Goal: Complete application form: Complete application form

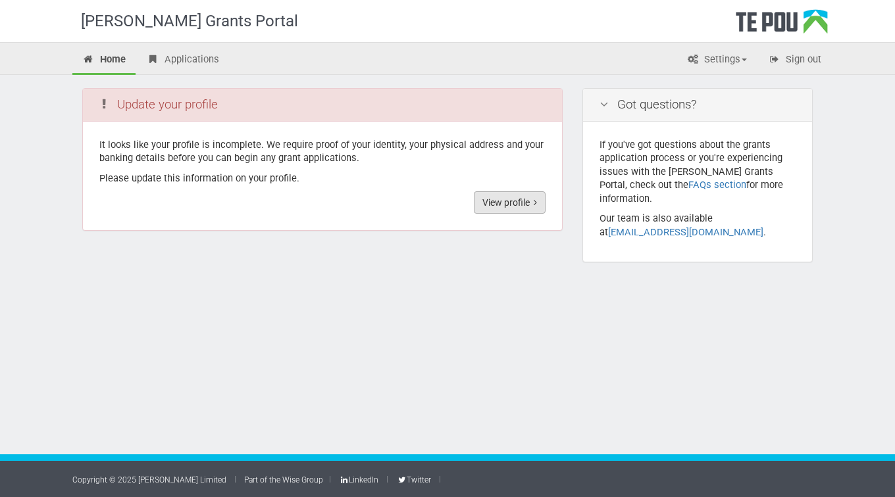
click at [505, 205] on link "View profile" at bounding box center [510, 202] width 72 height 22
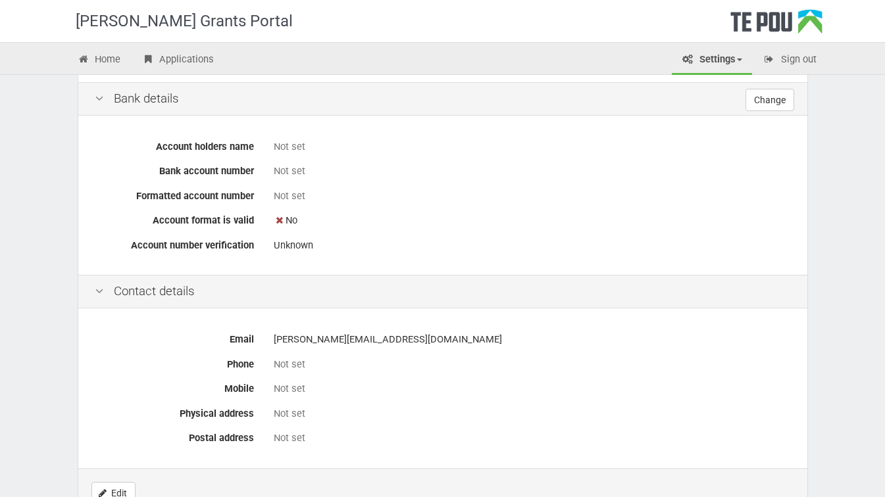
scroll to position [506, 0]
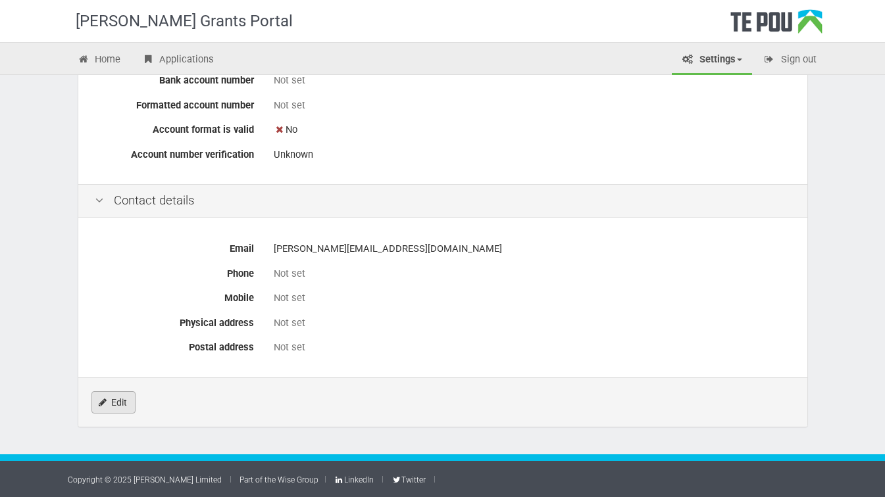
click at [113, 404] on link "Edit" at bounding box center [113, 403] width 44 height 22
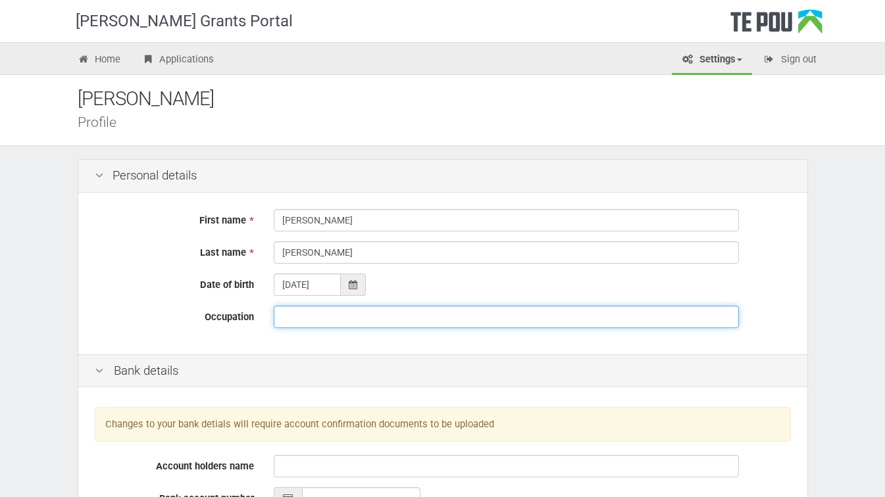
click at [299, 318] on input "Occupation" at bounding box center [506, 317] width 465 height 22
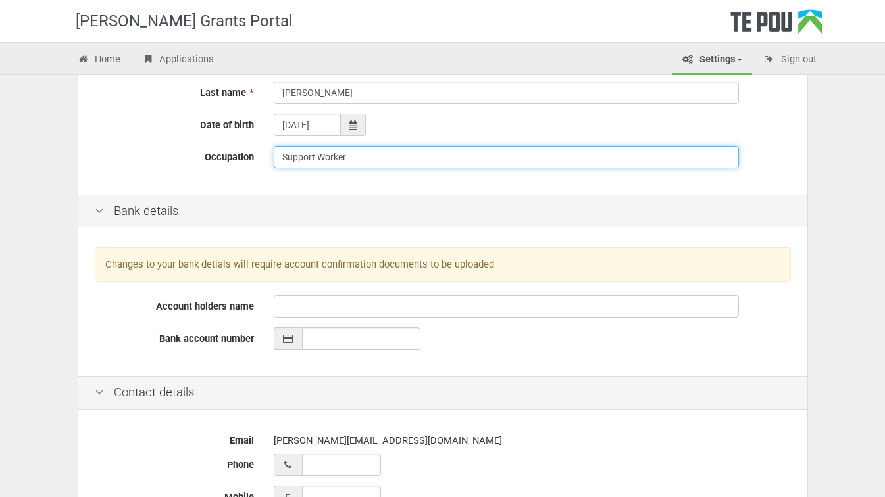
scroll to position [158, 0]
type input "Support Worker"
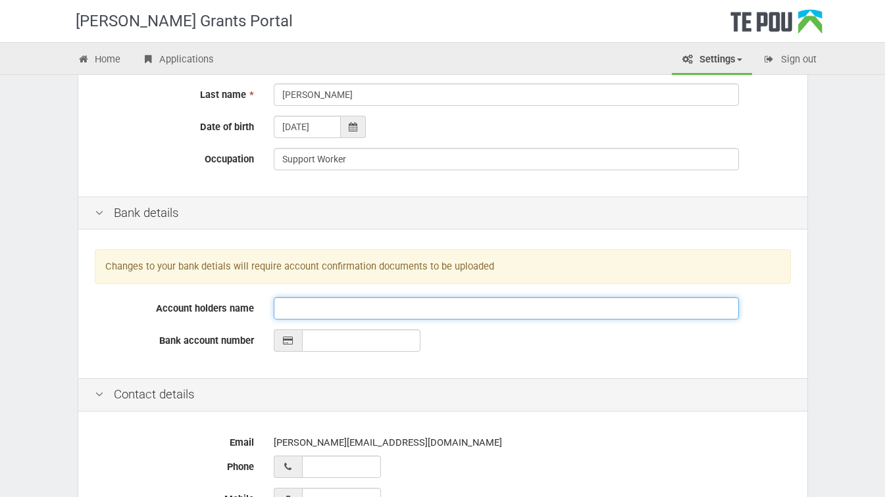
click at [318, 313] on input "Account holders name" at bounding box center [506, 308] width 465 height 22
type input "Marie Amy Gibson"
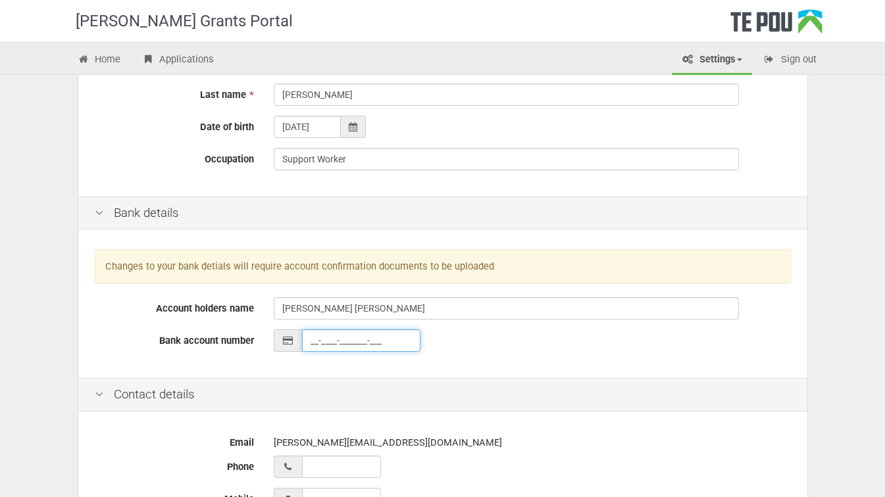
click at [325, 340] on input "__-____-_______-___" at bounding box center [361, 341] width 118 height 22
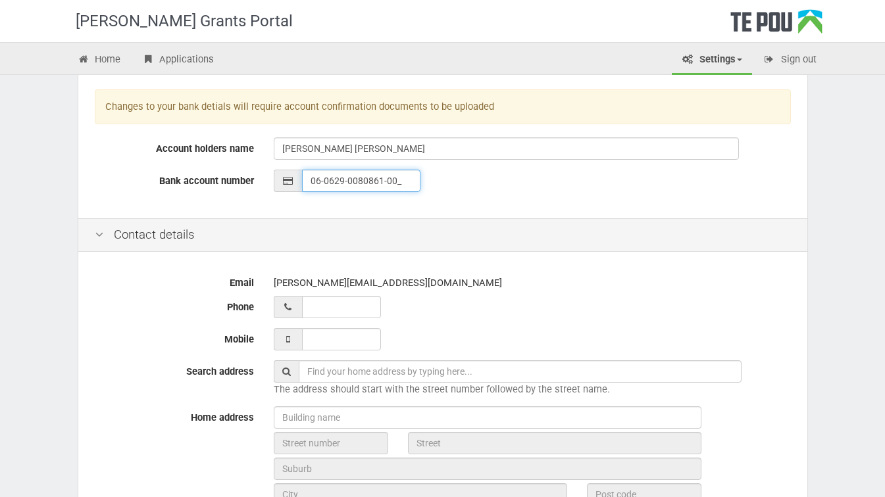
scroll to position [316, 0]
type input "06-0629-0080861-00"
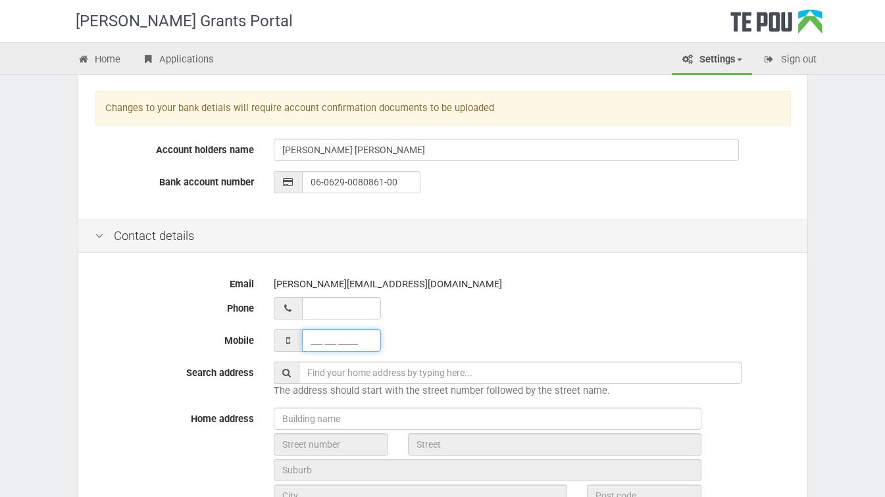
click at [327, 340] on input "___ ___ _____" at bounding box center [341, 341] width 79 height 22
type input "022 317 6657"
type input "02 231 76657"
type input "022 317 6657_"
type input "02 231 76657_"
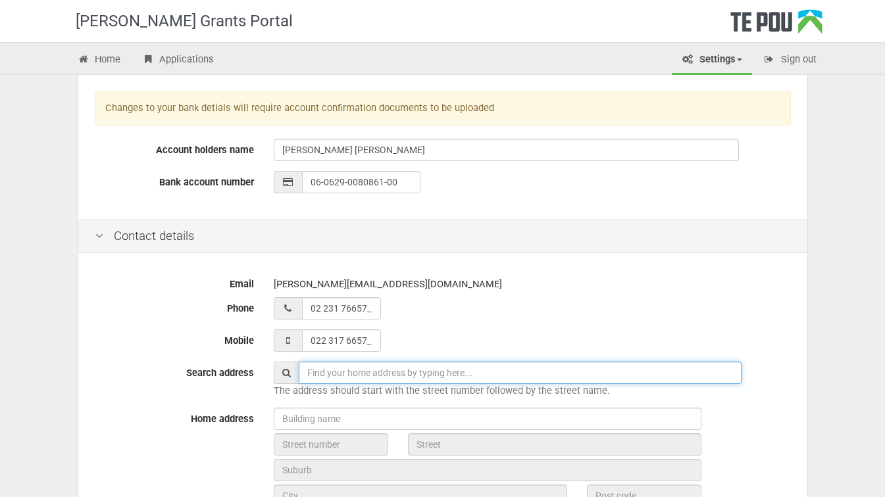
type input "022 317 6657"
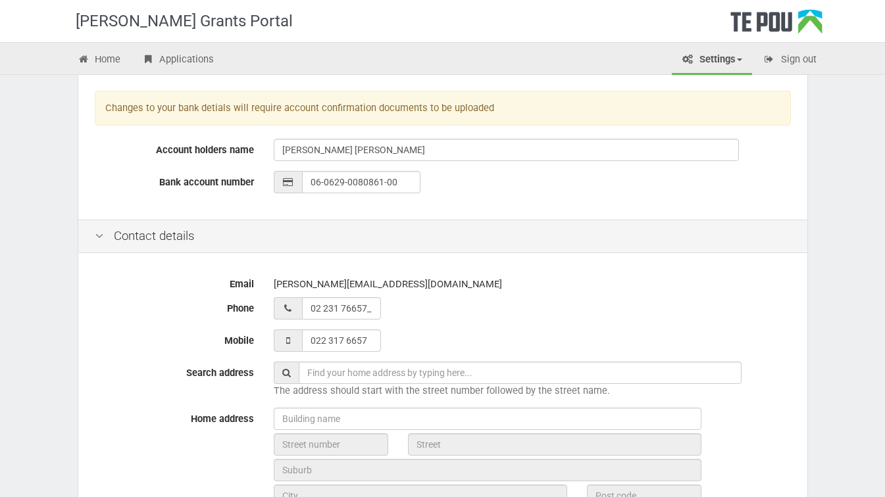
click at [372, 374] on input "text" at bounding box center [520, 373] width 443 height 22
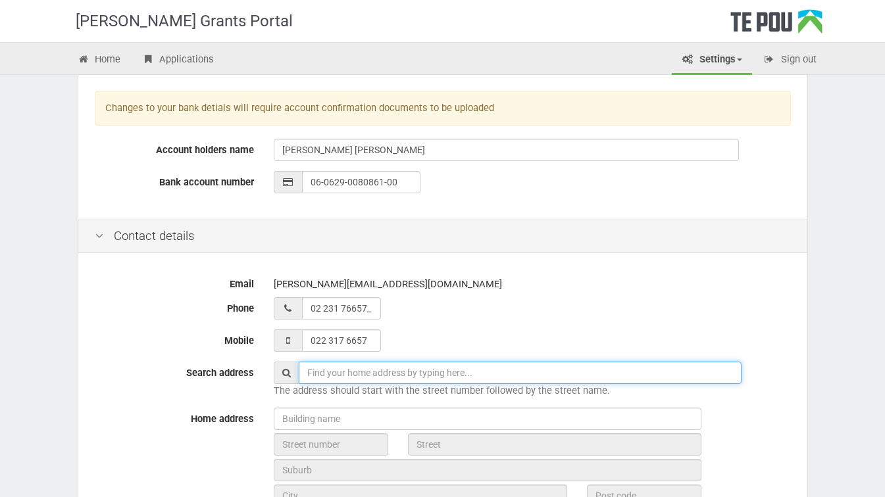
click at [343, 372] on input "text" at bounding box center [520, 373] width 443 height 22
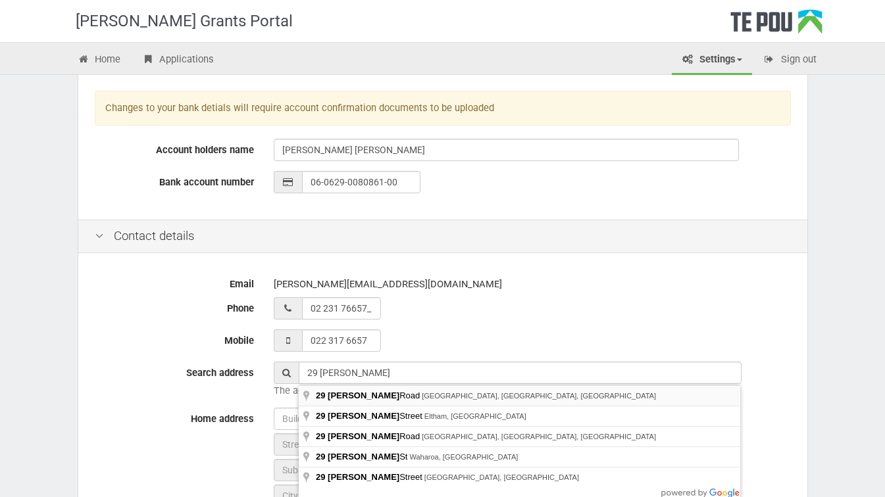
type input "29 Mills Road, Marshland, Christchurch, New Zealand"
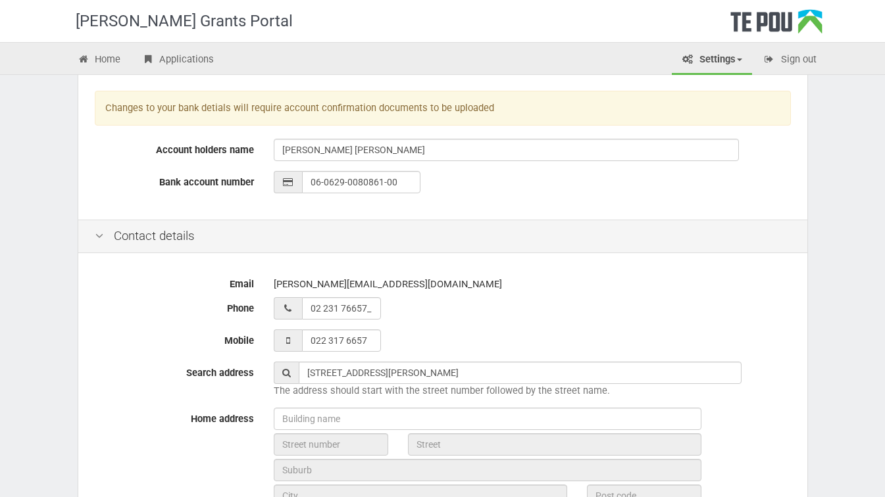
type input "29"
type input "Mills Road"
type input "Christchurch"
type input "8051"
type input "Canterbury Region"
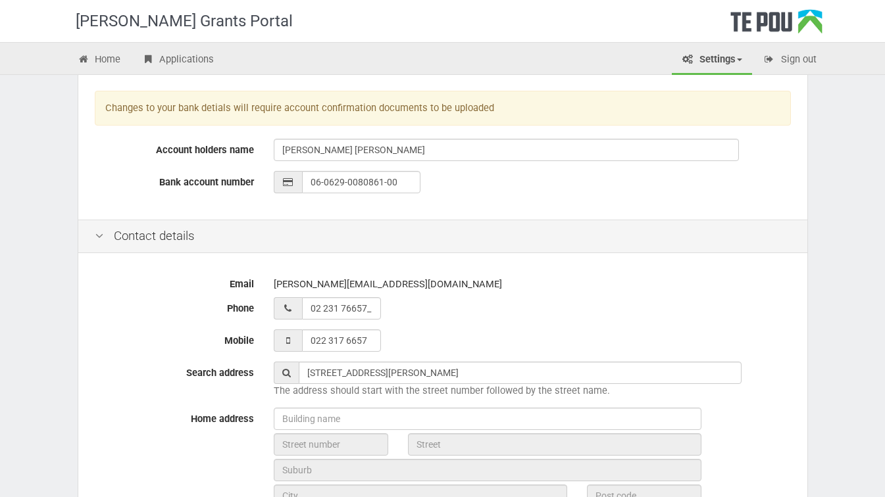
type input "New Zealand"
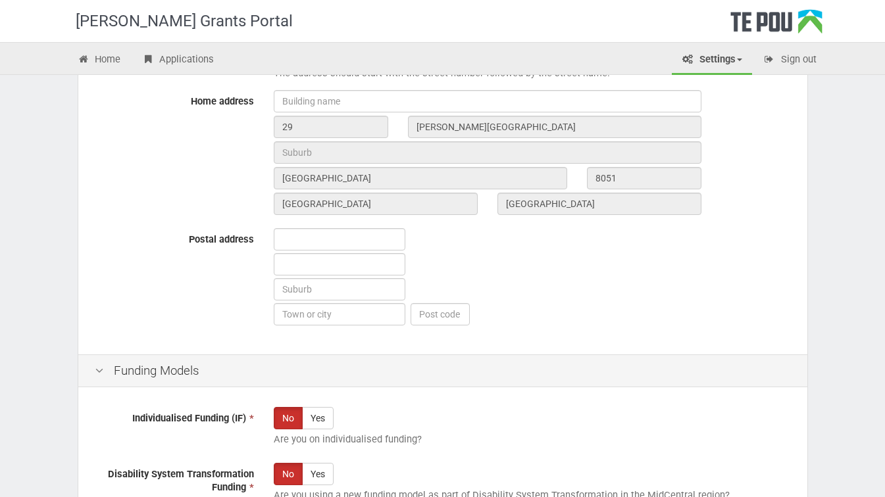
scroll to position [690, 0]
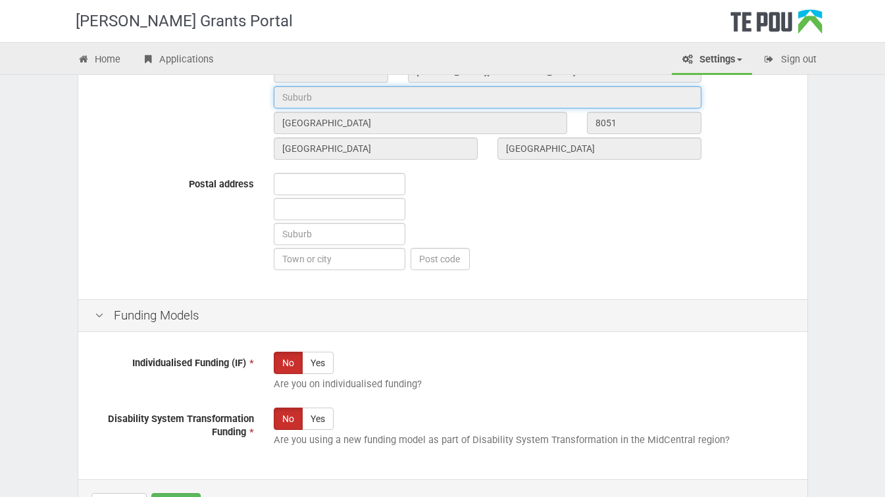
click at [297, 99] on input "text" at bounding box center [488, 97] width 428 height 22
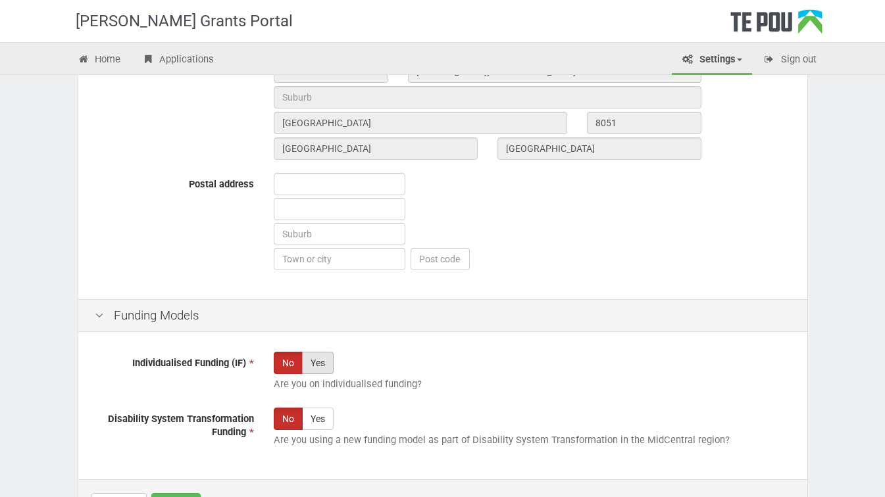
click at [324, 361] on label "Yes" at bounding box center [318, 363] width 32 height 22
radio input "true"
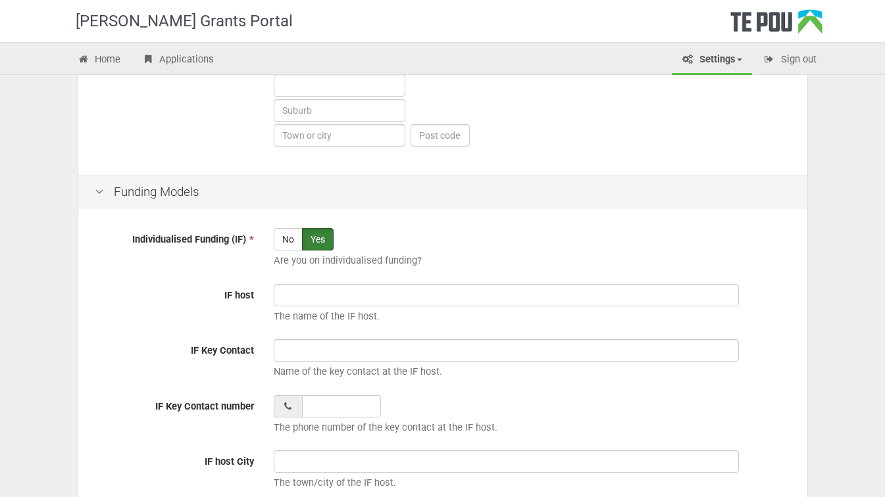
scroll to position [817, 0]
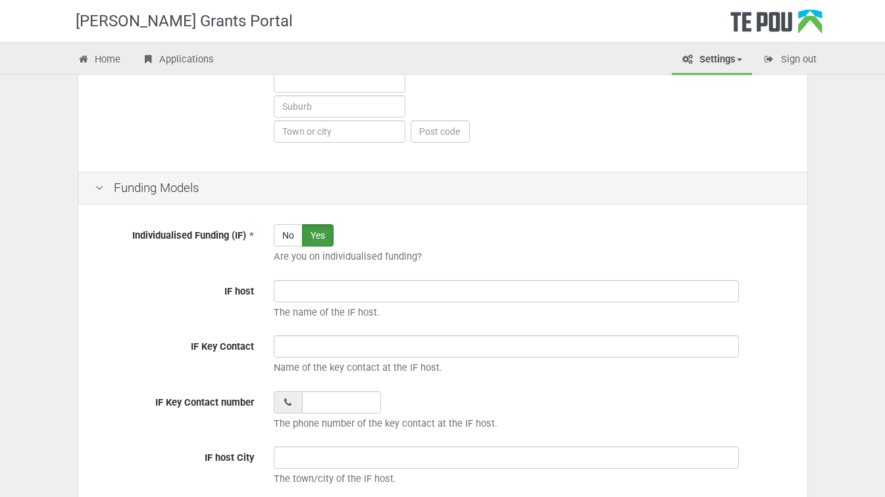
click at [252, 236] on span "*" at bounding box center [250, 236] width 8 height 12
click at [283, 240] on label "No" at bounding box center [288, 235] width 29 height 22
radio input "true"
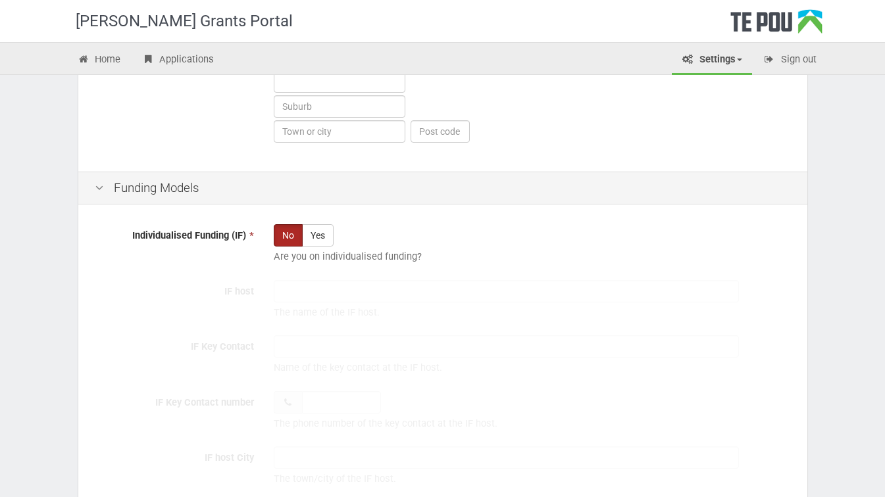
scroll to position [792, 0]
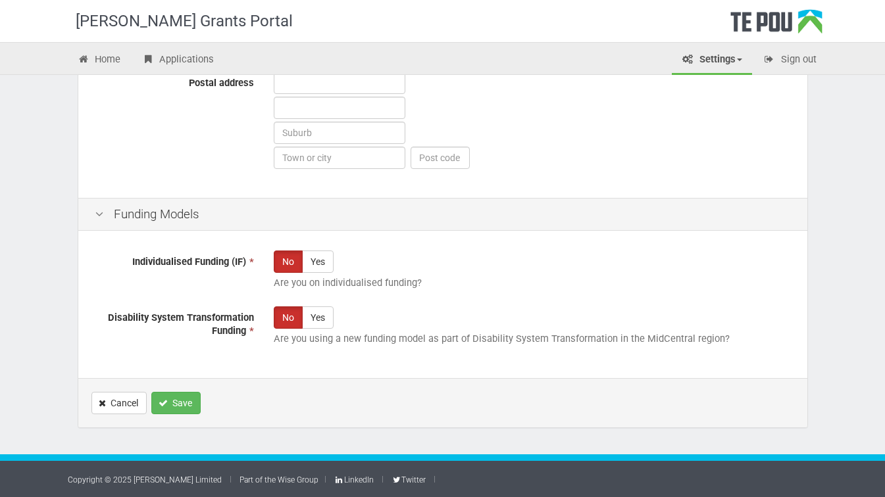
click at [284, 242] on div "Individualised Funding (IF) * No Yes Are you on individualised funding? IF host…" at bounding box center [442, 306] width 729 height 144
click at [176, 407] on button "Save" at bounding box center [175, 403] width 49 height 22
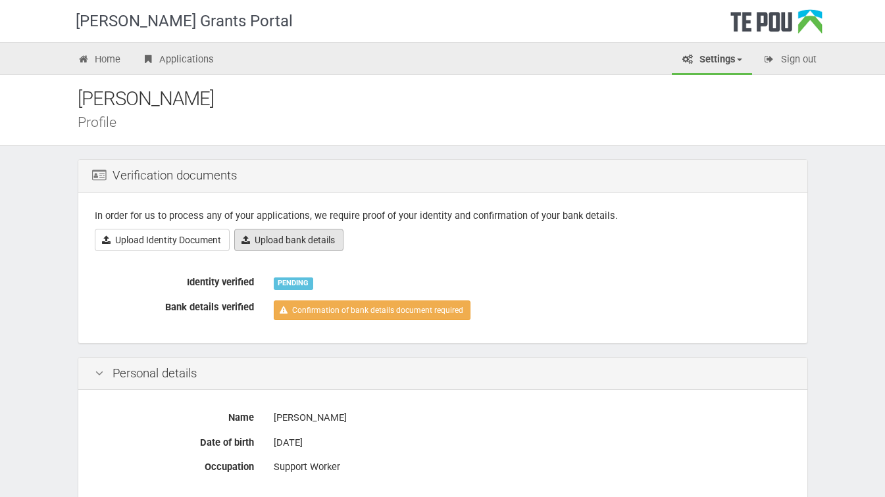
click at [295, 240] on link "Upload bank details" at bounding box center [288, 240] width 109 height 22
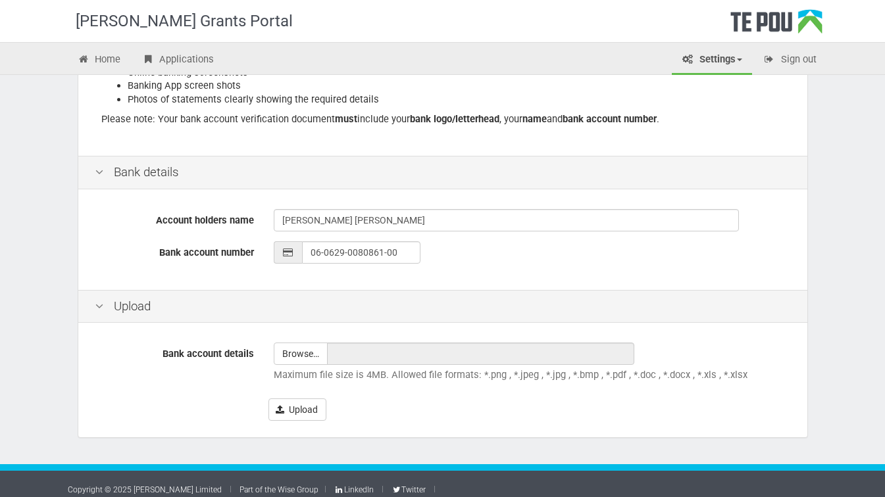
scroll to position [261, 0]
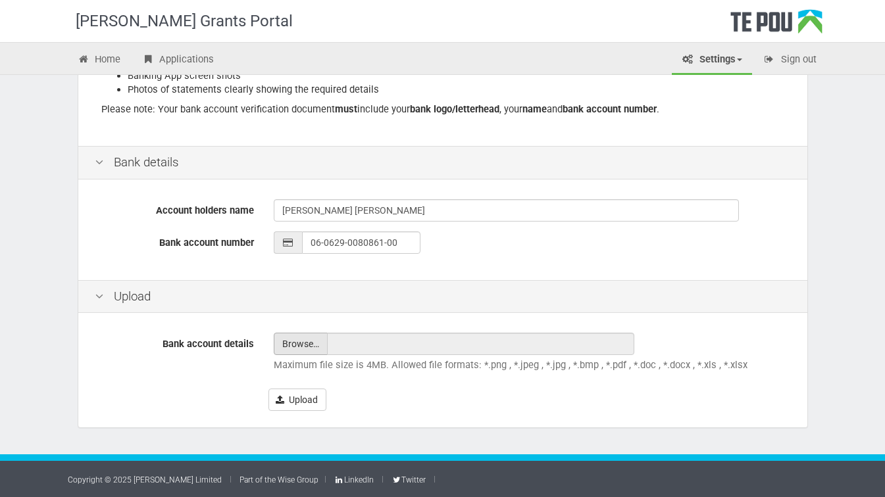
click at [303, 340] on input "file" at bounding box center [300, 344] width 53 height 21
type input "C:\fakepath\Uh8h3occ_Proof_of_Account_[DATE].pdf"
type input "Uh8h3occ_Proof_of_Account_[DATE].pdf"
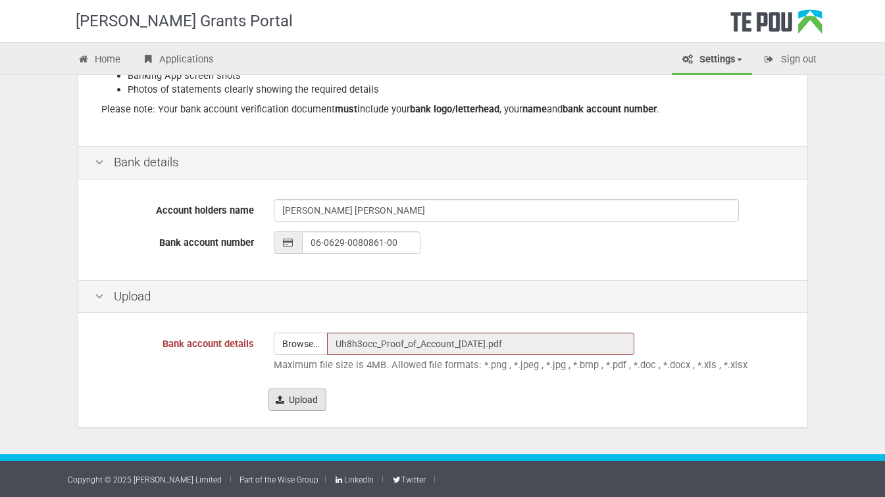
click at [293, 401] on button "Upload" at bounding box center [297, 400] width 58 height 22
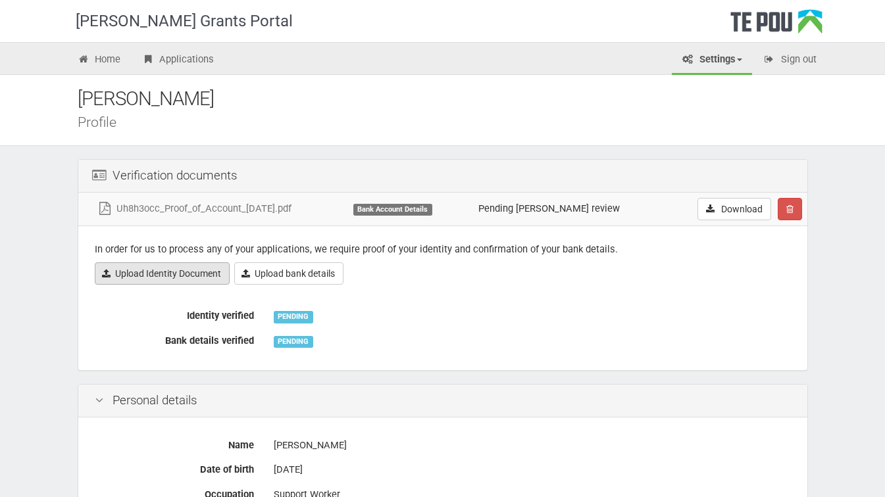
click at [151, 266] on link "Upload Identity Document" at bounding box center [162, 274] width 135 height 22
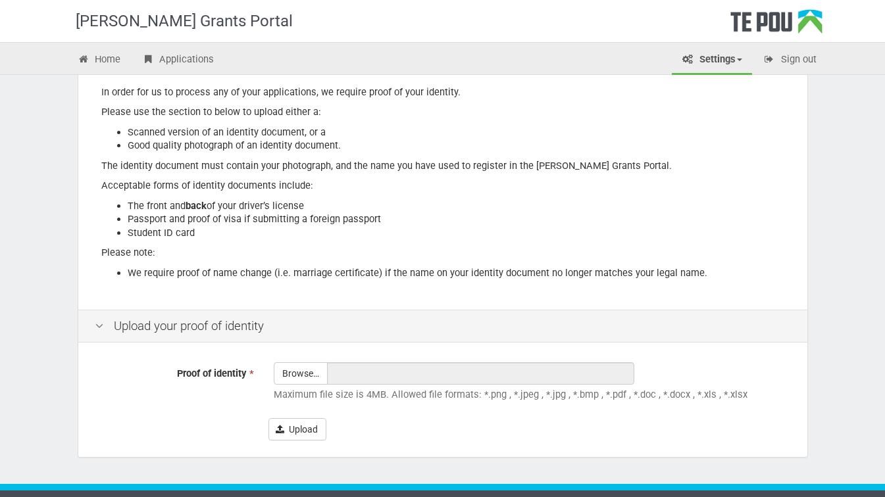
scroll to position [160, 0]
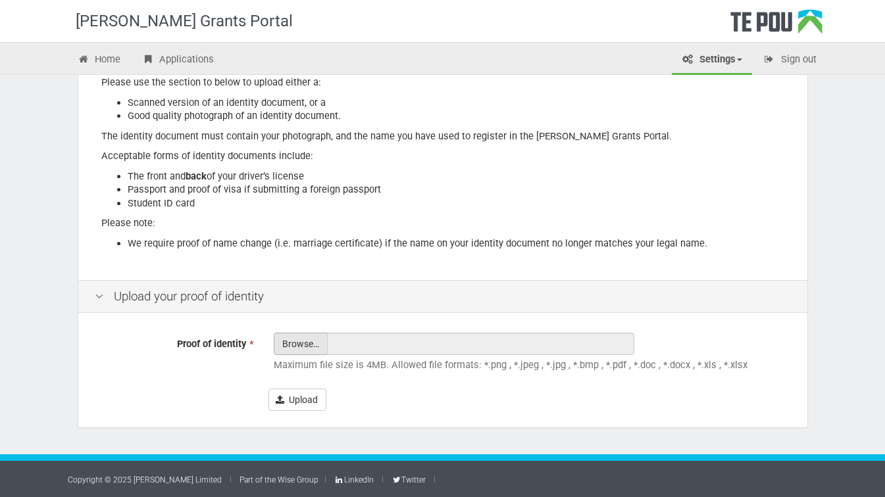
click at [303, 348] on input "Proof of identity *" at bounding box center [300, 381] width 53 height 94
type input "C:\fakepath\DriverLicense.jpg"
type input "DriverLicense.jpg"
click at [291, 403] on button "Upload" at bounding box center [297, 400] width 58 height 22
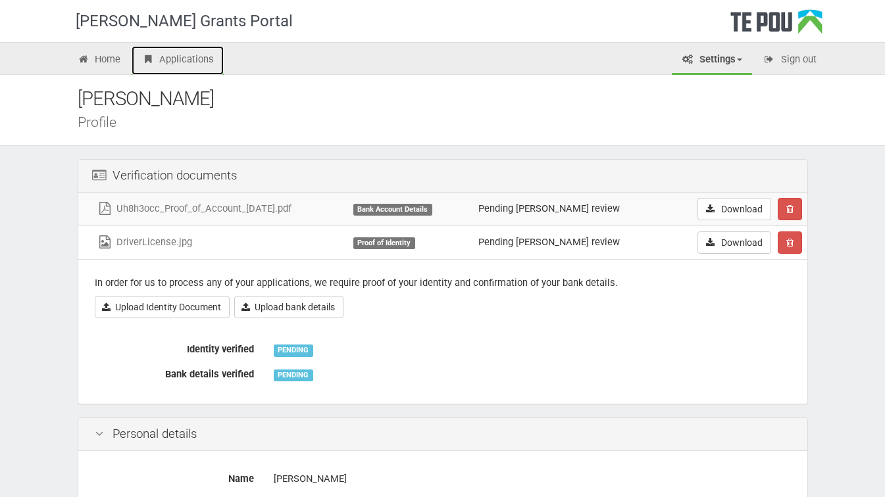
click at [197, 65] on link "Applications" at bounding box center [178, 60] width 92 height 29
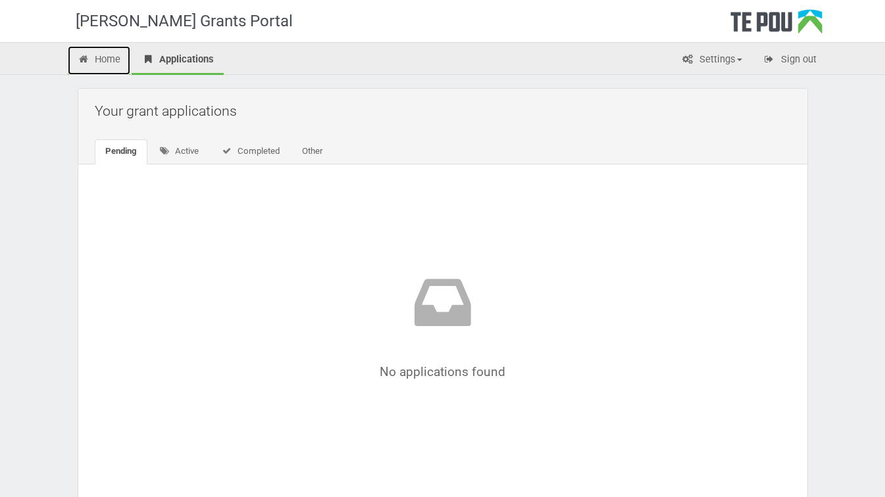
click at [103, 66] on link "Home" at bounding box center [99, 60] width 63 height 29
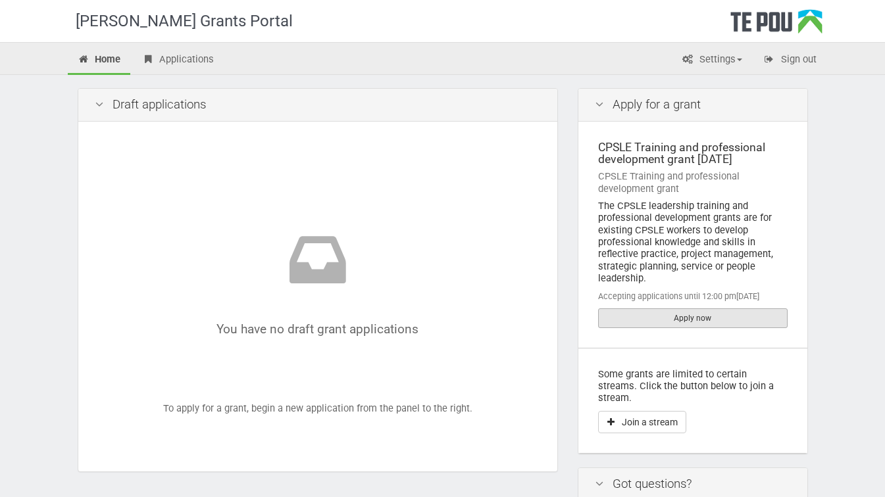
click at [687, 322] on link "Apply now" at bounding box center [693, 319] width 190 height 20
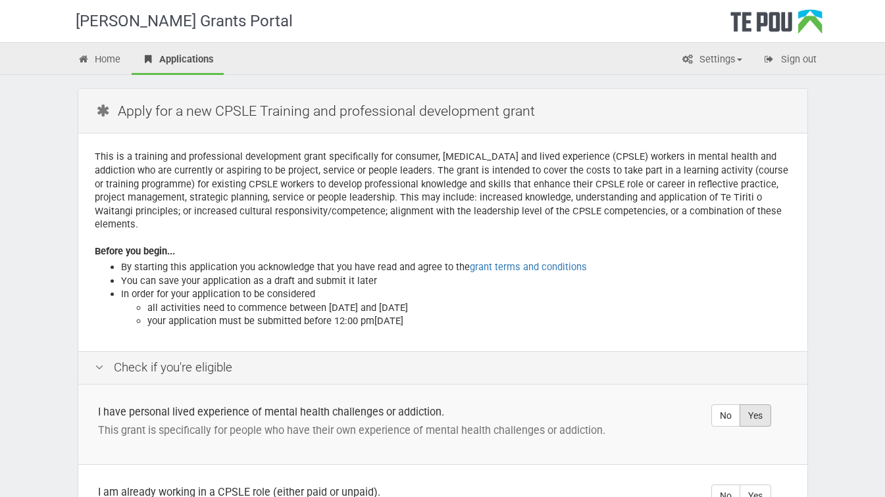
click at [761, 405] on label "Yes" at bounding box center [756, 416] width 32 height 22
radio input "true"
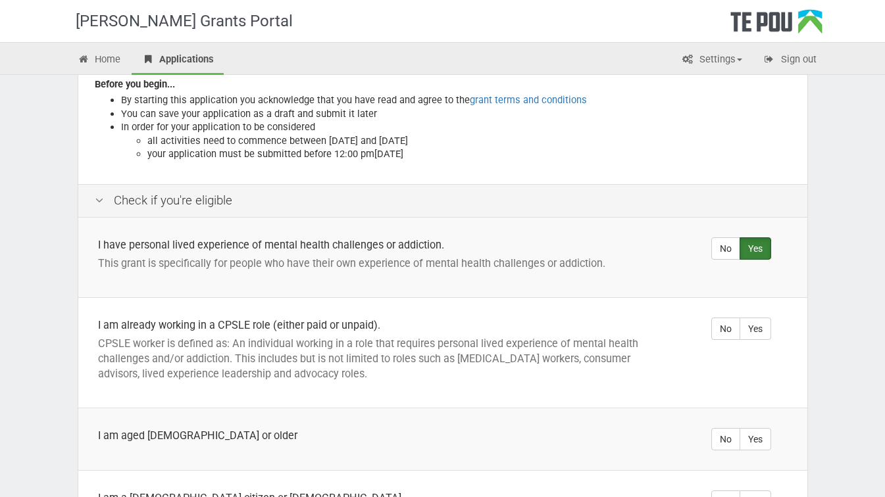
scroll to position [173, 0]
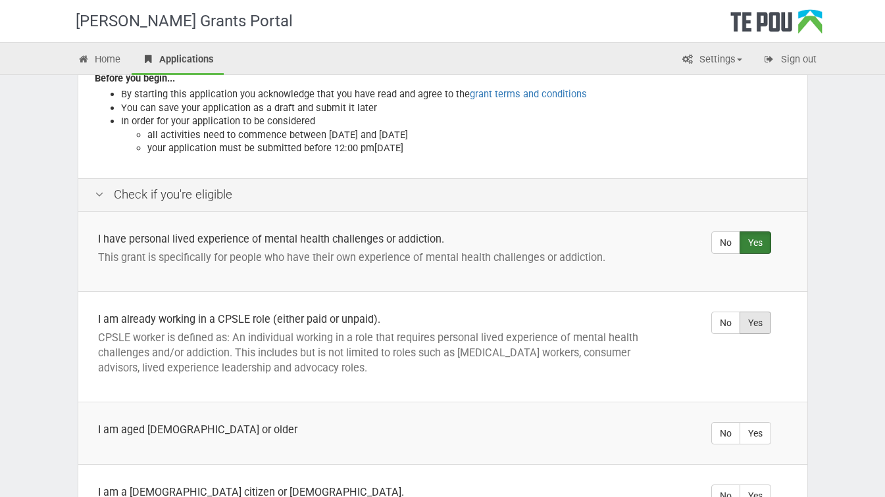
click at [757, 312] on label "Yes" at bounding box center [756, 323] width 32 height 22
radio input "true"
click at [757, 422] on label "Yes" at bounding box center [756, 433] width 32 height 22
radio input "true"
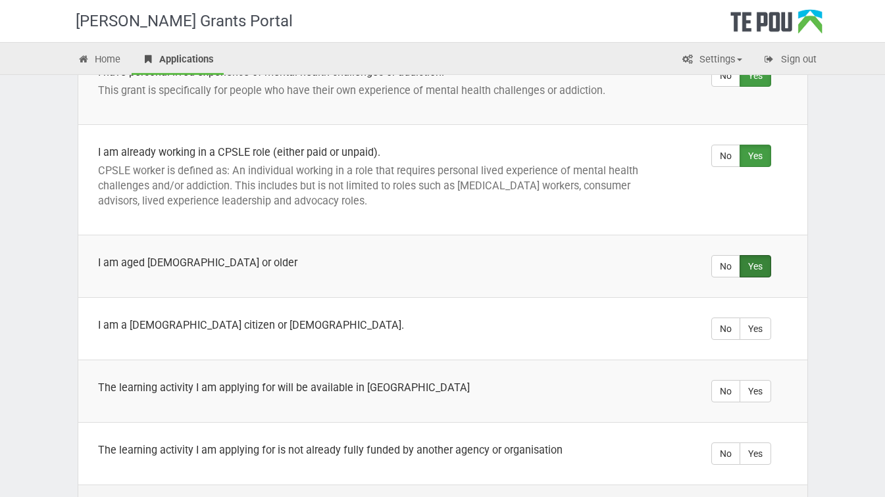
scroll to position [347, 0]
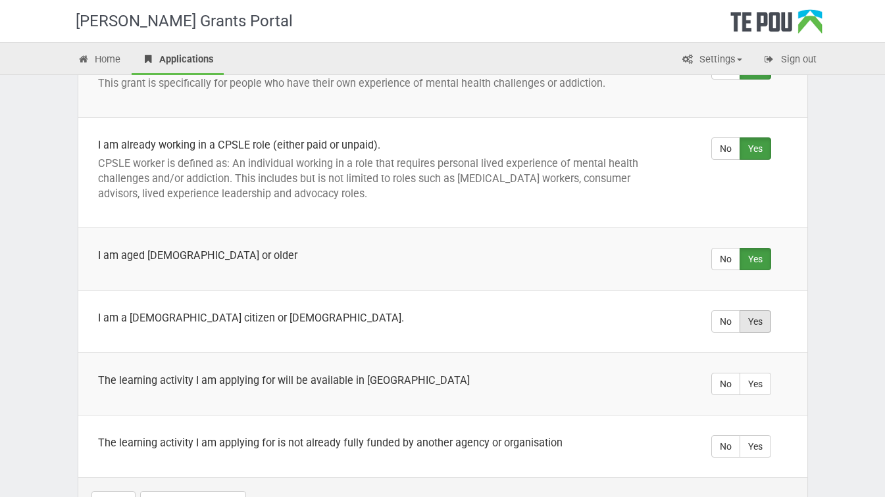
click at [759, 312] on label "Yes" at bounding box center [756, 322] width 32 height 22
radio input "true"
click at [758, 373] on label "Yes" at bounding box center [756, 384] width 32 height 22
radio input "true"
click at [765, 437] on label "Yes" at bounding box center [756, 447] width 32 height 22
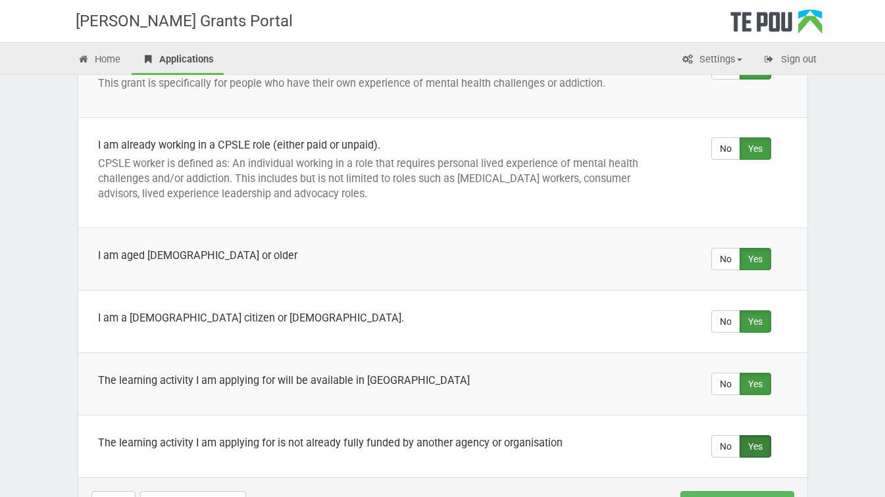
radio input "true"
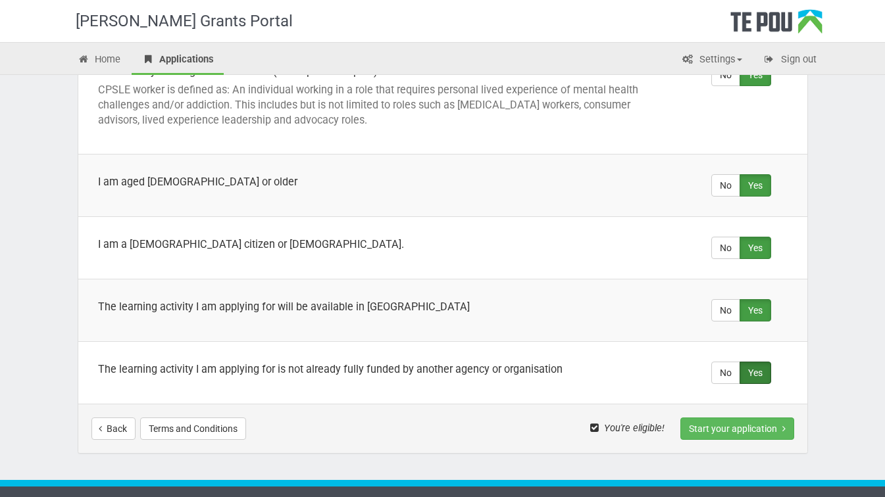
scroll to position [418, 0]
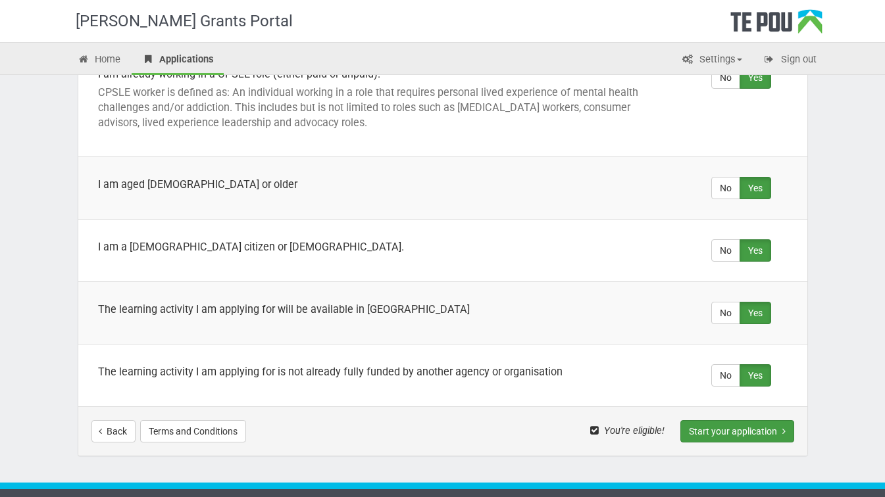
click at [740, 420] on button "Start your application" at bounding box center [737, 431] width 114 height 22
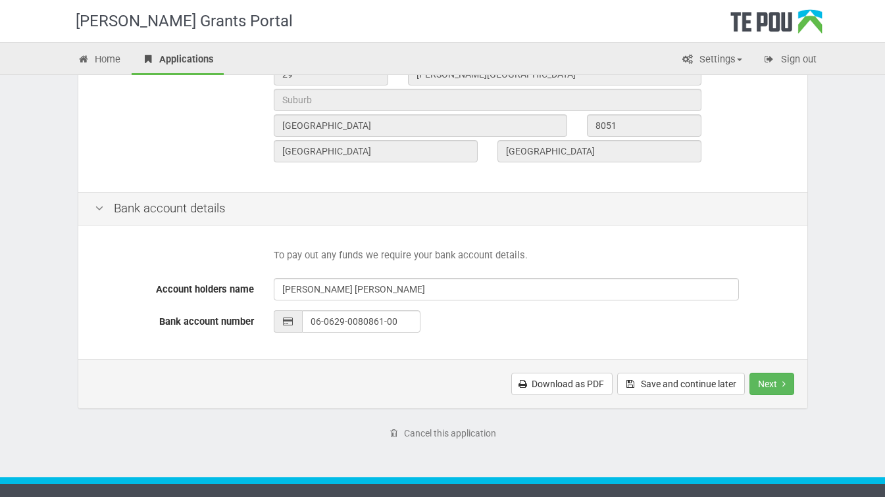
scroll to position [541, 0]
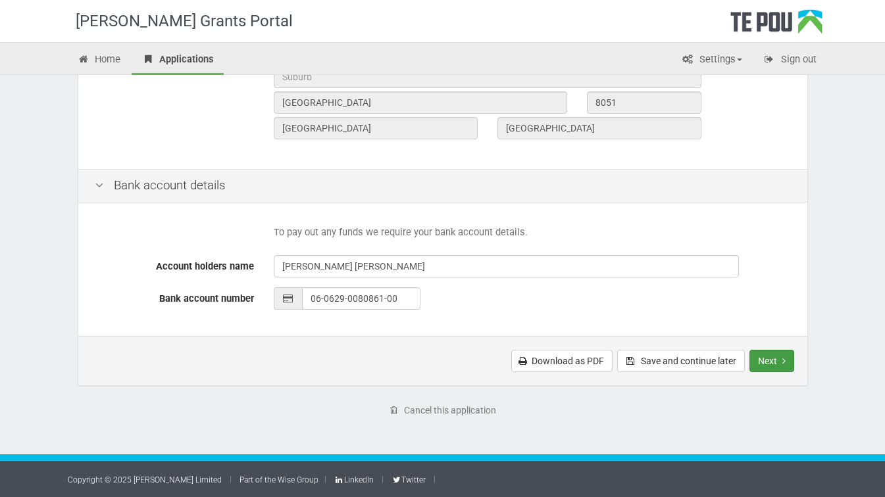
click at [774, 364] on button "Next" at bounding box center [771, 361] width 45 height 22
